Goal: Information Seeking & Learning: Learn about a topic

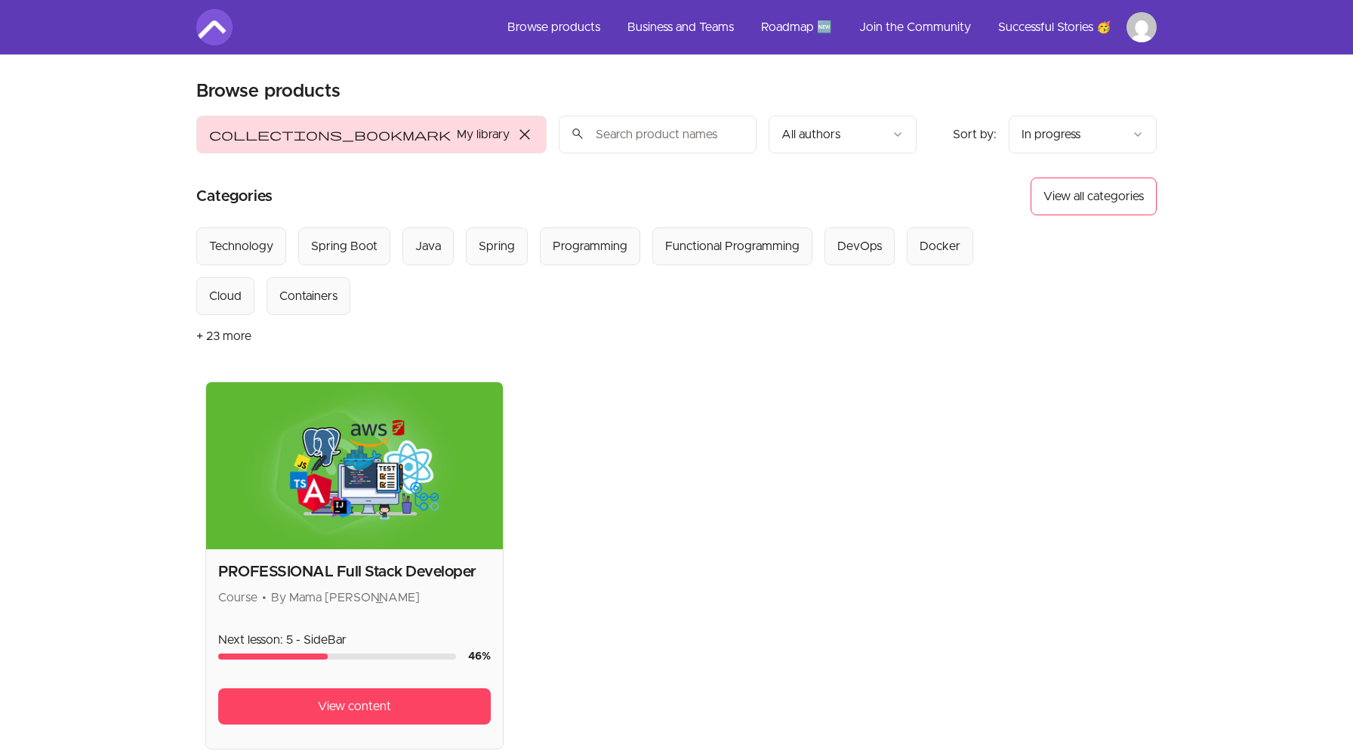
click at [396, 432] on img at bounding box center [354, 465] width 297 height 167
click at [359, 697] on span "View content" at bounding box center [354, 706] width 73 height 18
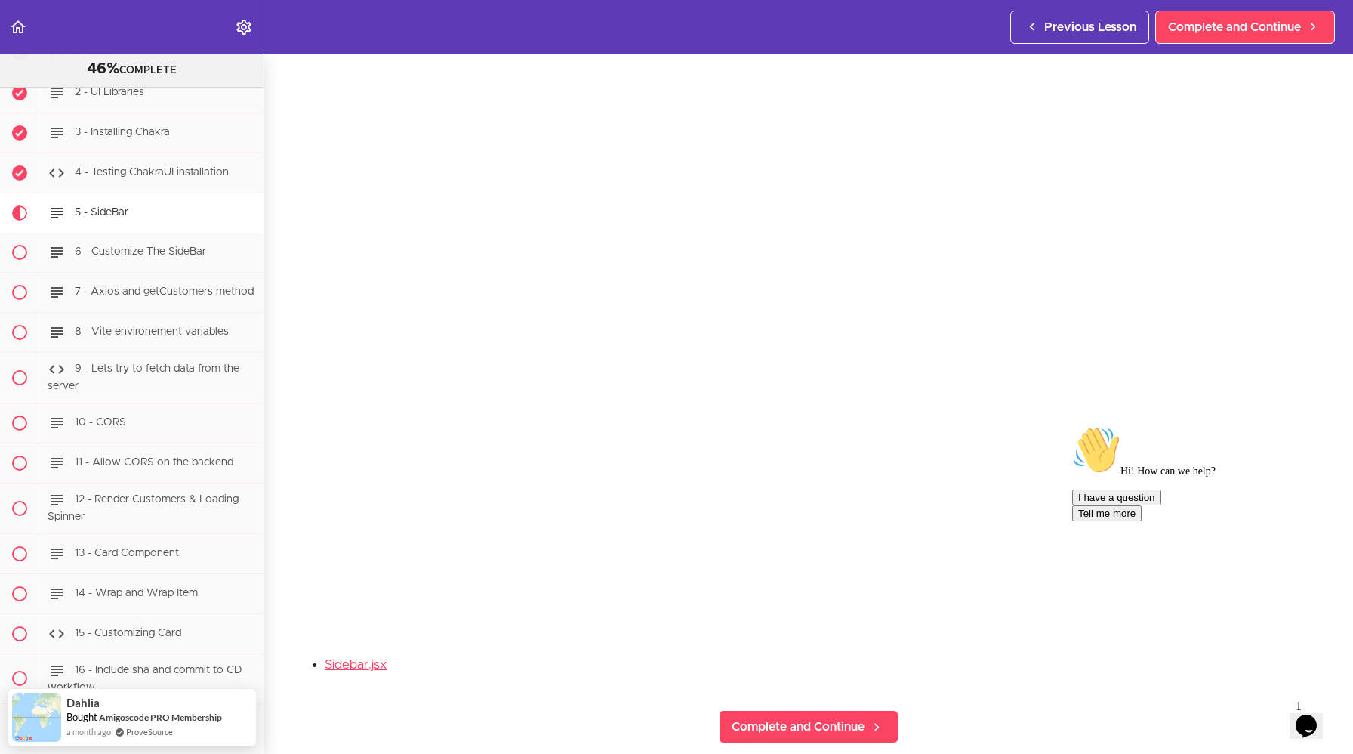
scroll to position [69, 0]
click at [1072, 426] on icon "Chat attention grabber" at bounding box center [1072, 426] width 0 height 0
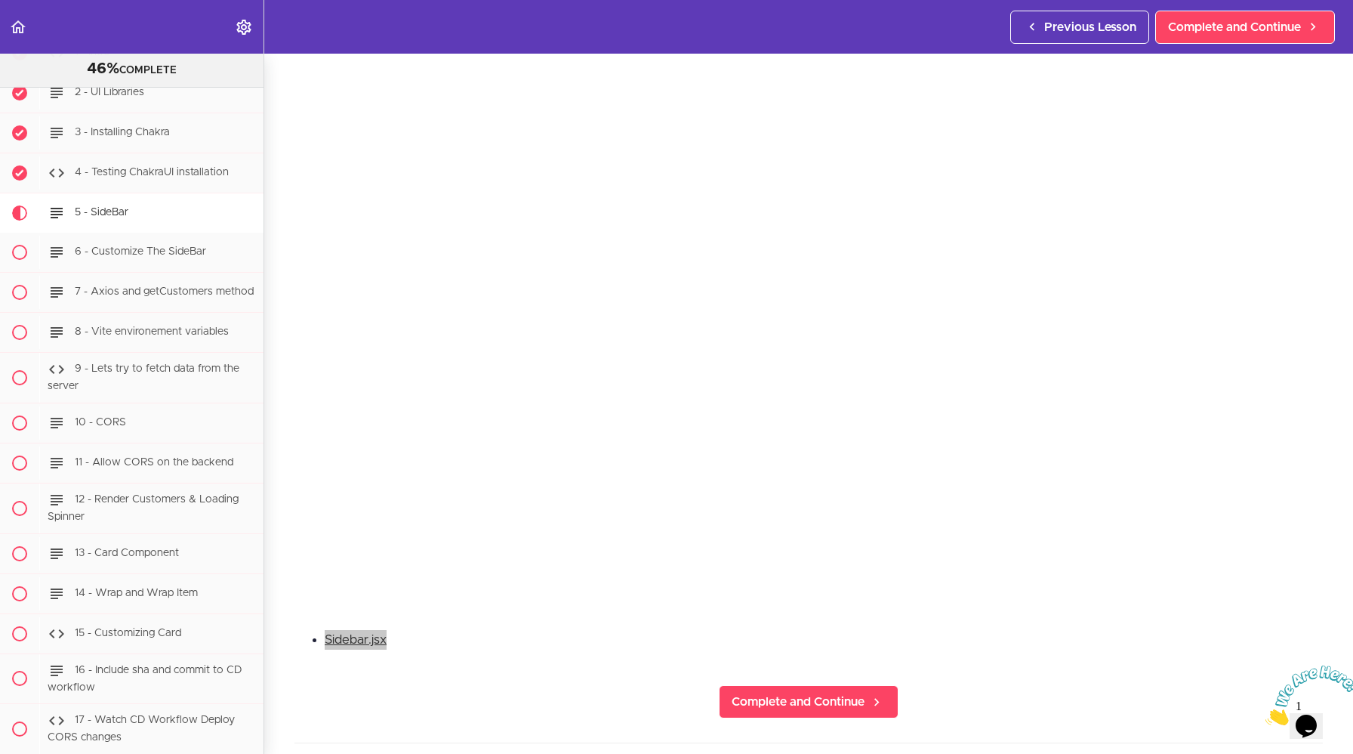
scroll to position [85, 0]
click at [10, 29] on icon "Back to course curriculum" at bounding box center [18, 27] width 18 height 18
